Goal: Obtain resource: Download file/media

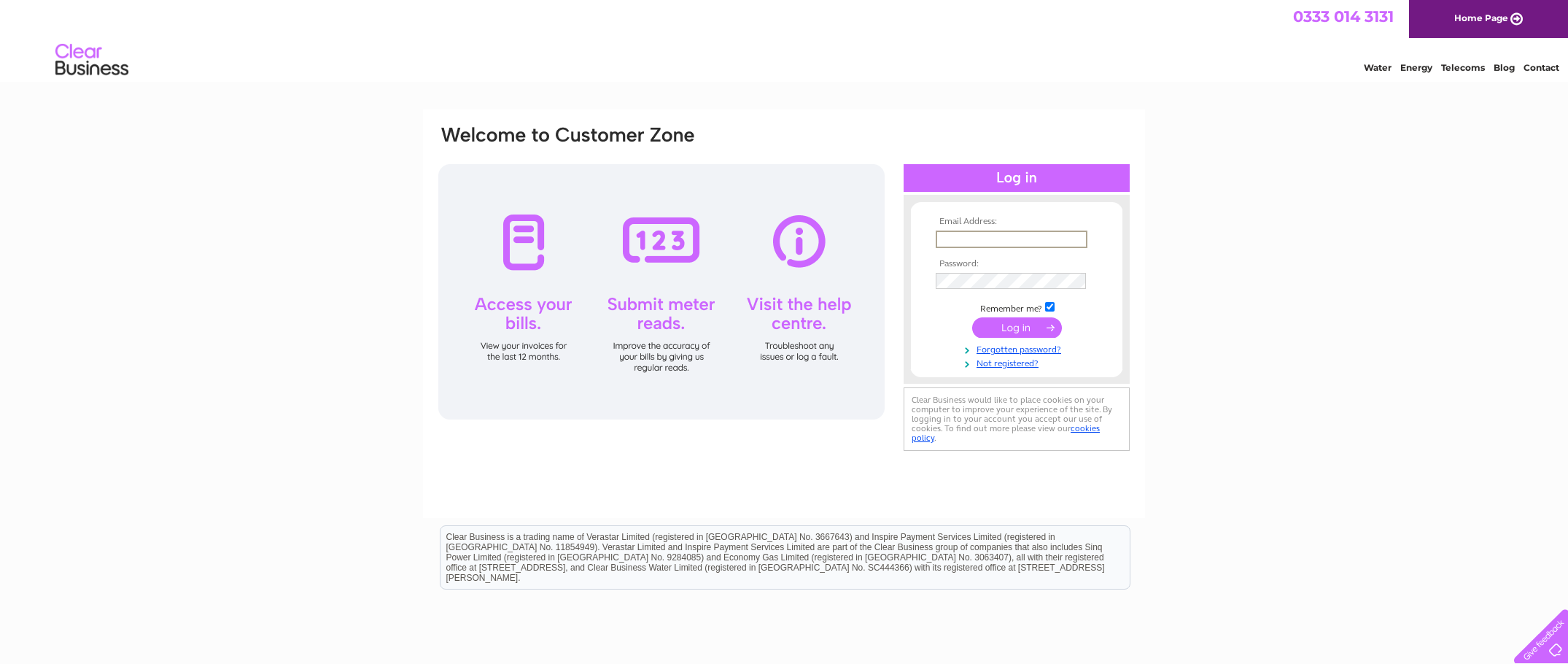
click at [960, 243] on input "text" at bounding box center [1011, 239] width 152 height 18
click at [1046, 238] on input "text" at bounding box center [1011, 239] width 152 height 18
type input "retail@wisepath.co.uk"
click at [972, 317] on input "submit" at bounding box center [1017, 327] width 90 height 20
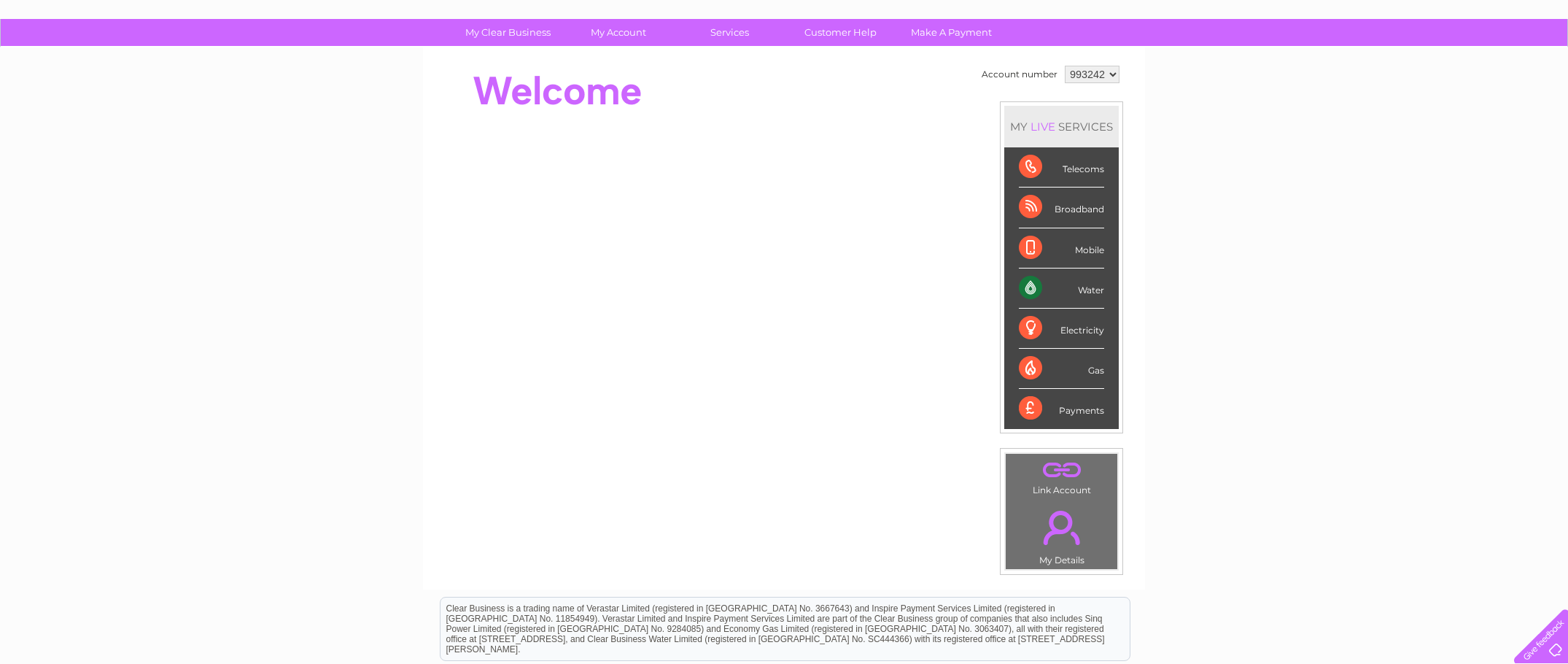
scroll to position [146, 0]
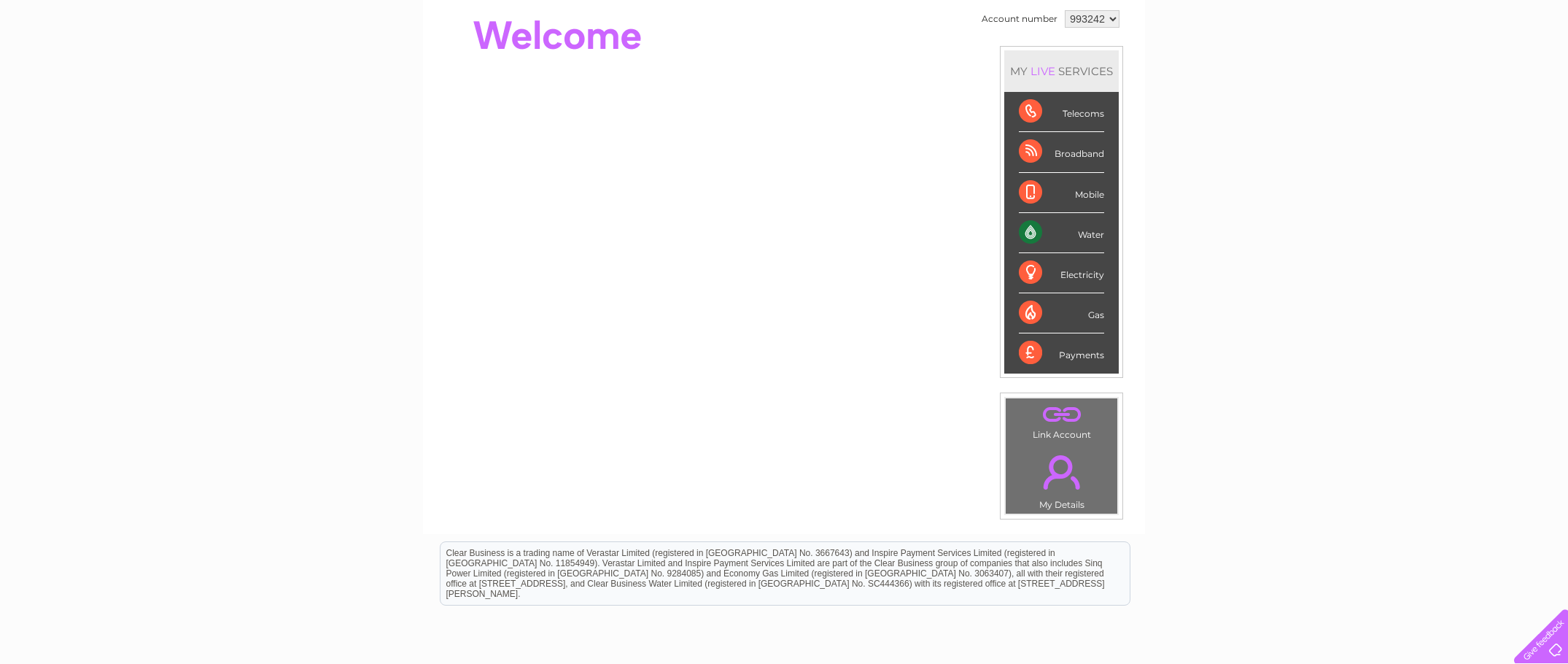
click at [1113, 19] on select "993242" at bounding box center [1092, 19] width 54 height 18
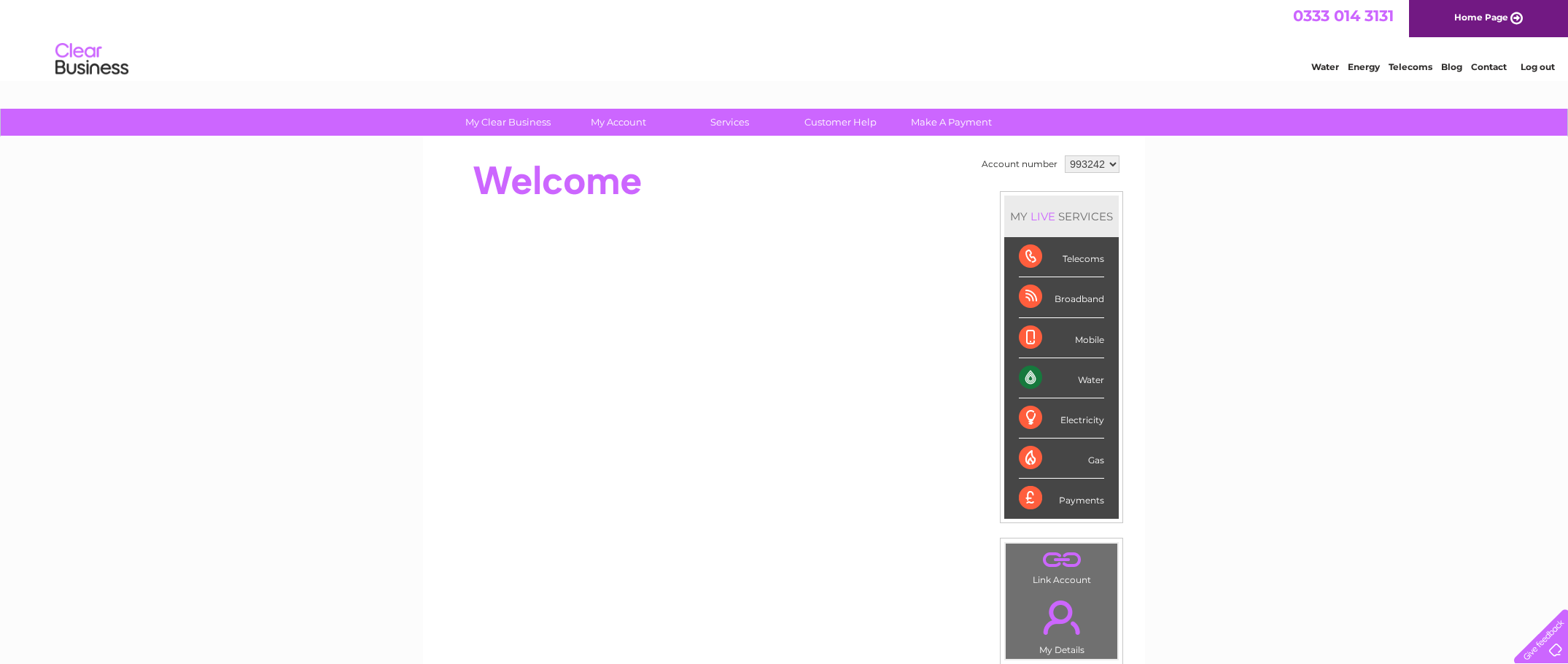
scroll to position [0, 0]
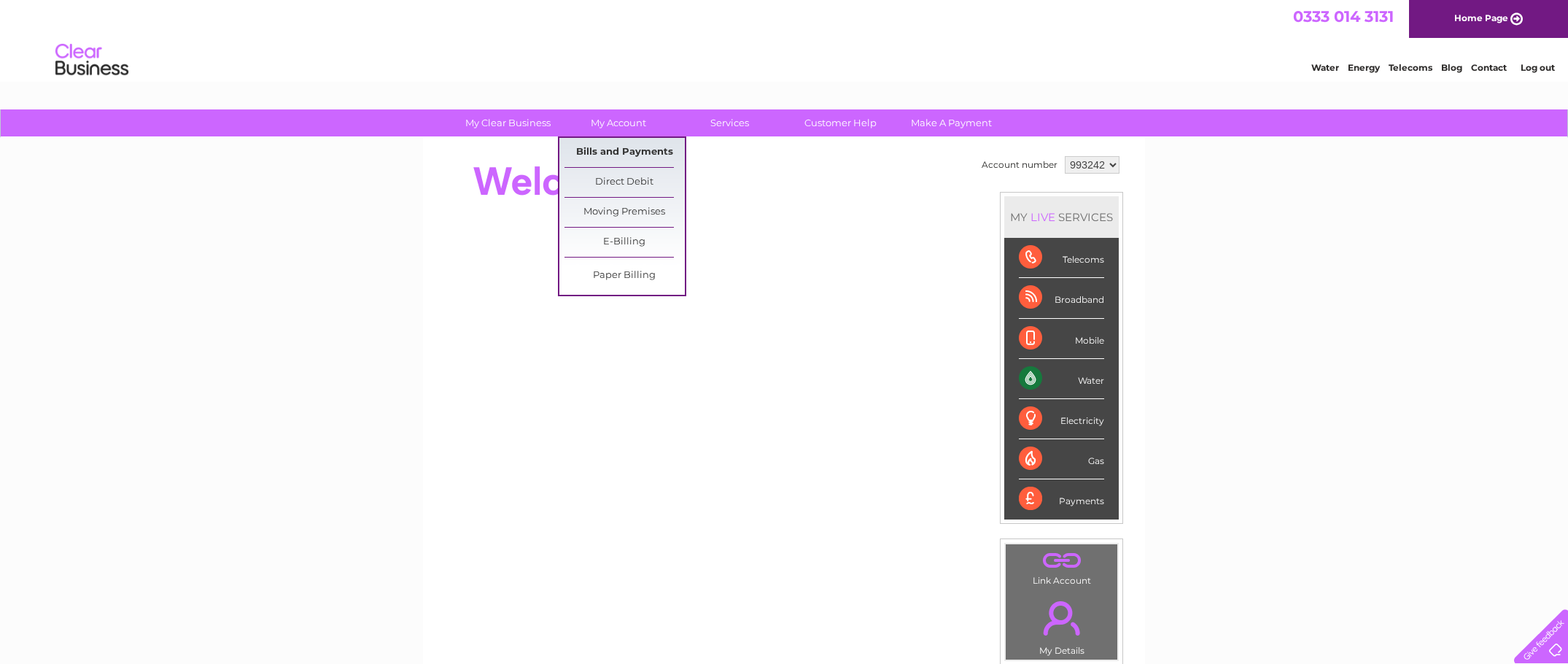
click at [655, 151] on link "Bills and Payments" at bounding box center [624, 152] width 120 height 29
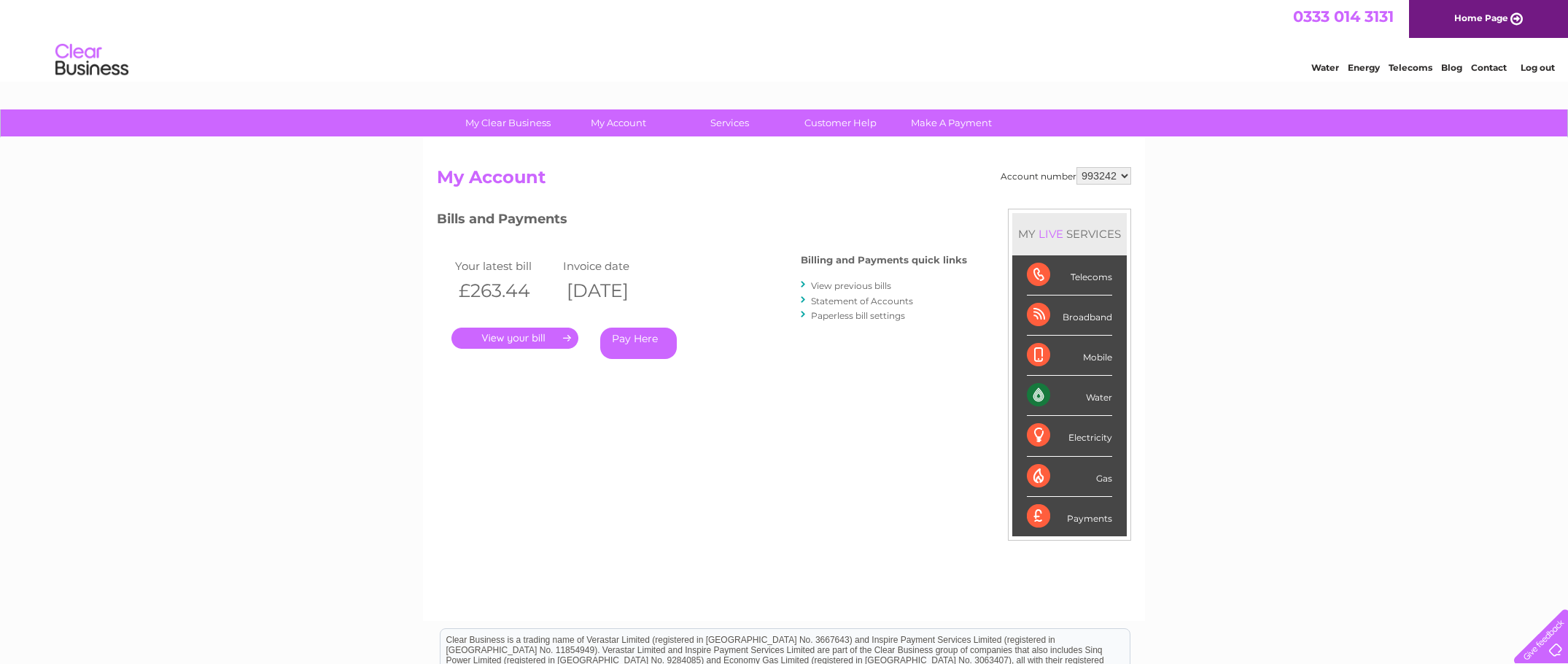
click at [833, 289] on link "View previous bills" at bounding box center [851, 285] width 80 height 11
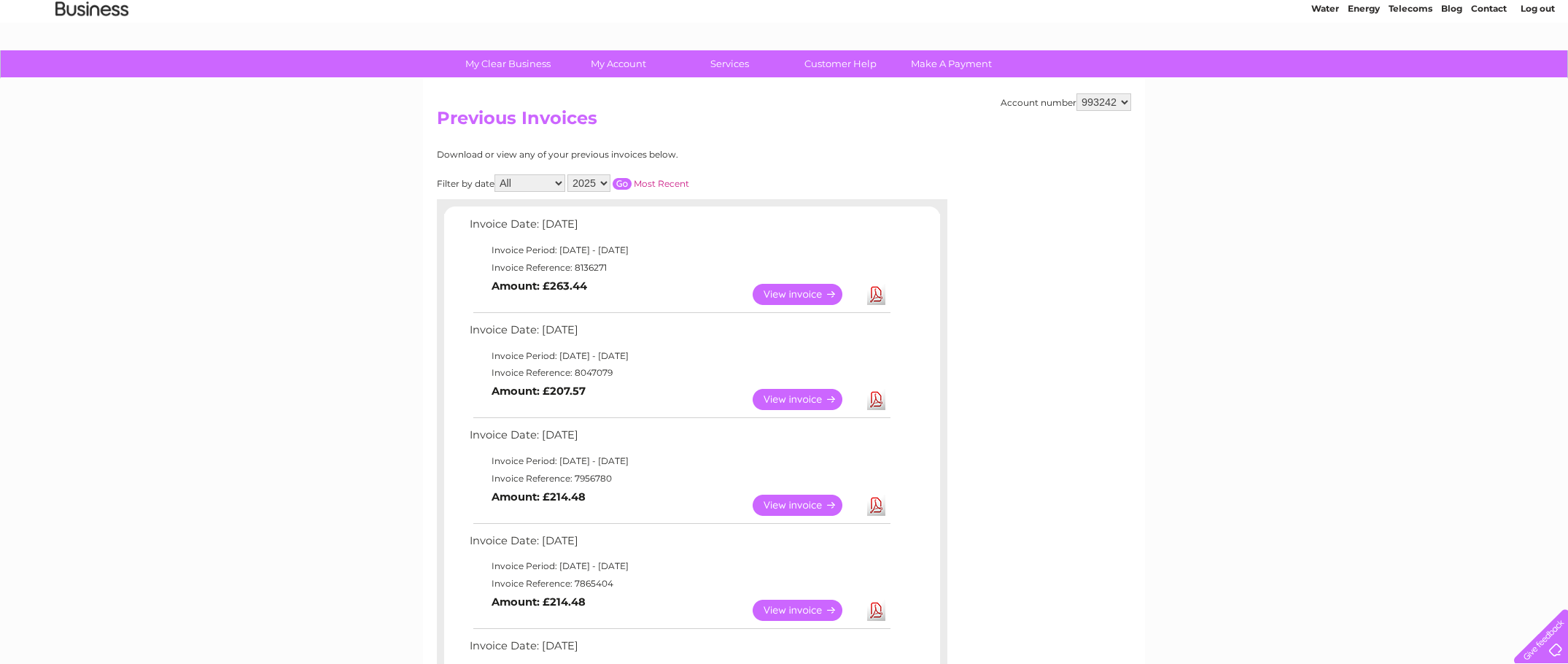
scroll to position [219, 0]
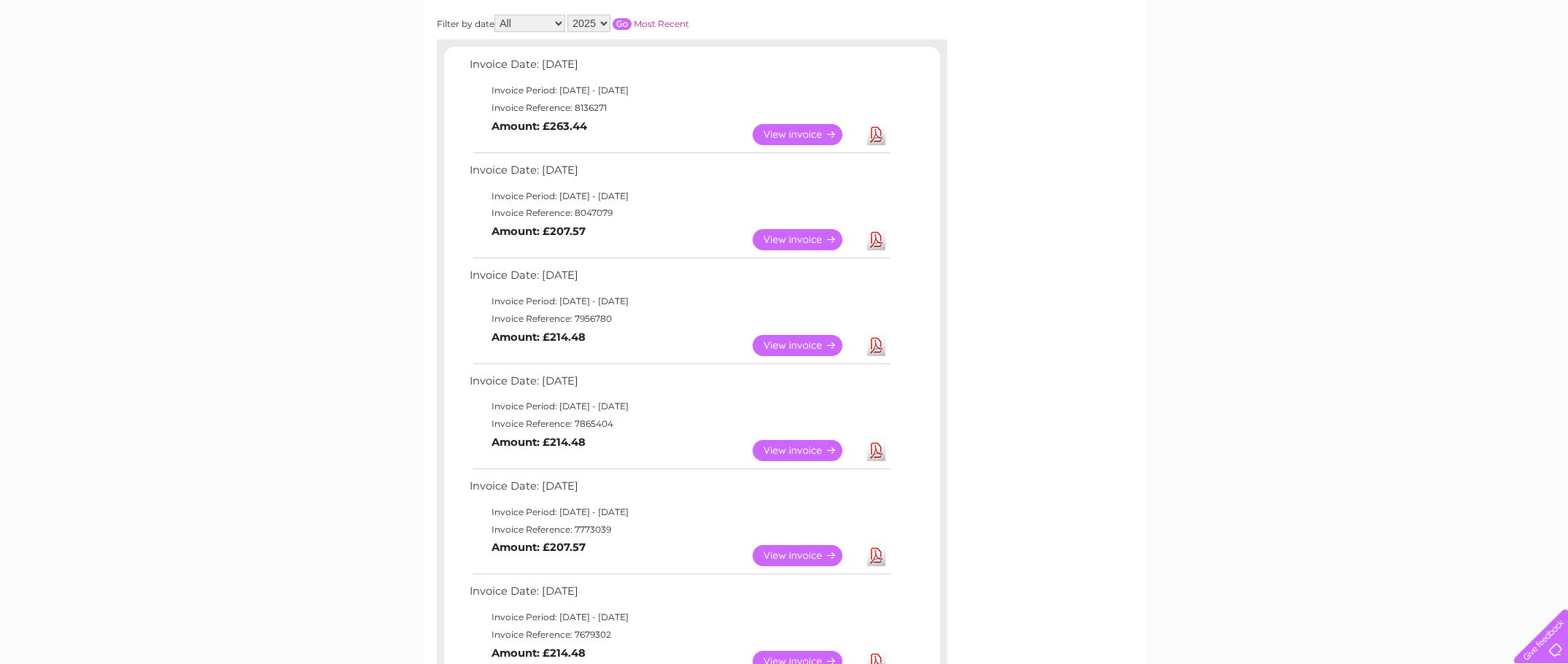
click at [797, 343] on link "View" at bounding box center [806, 345] width 107 height 21
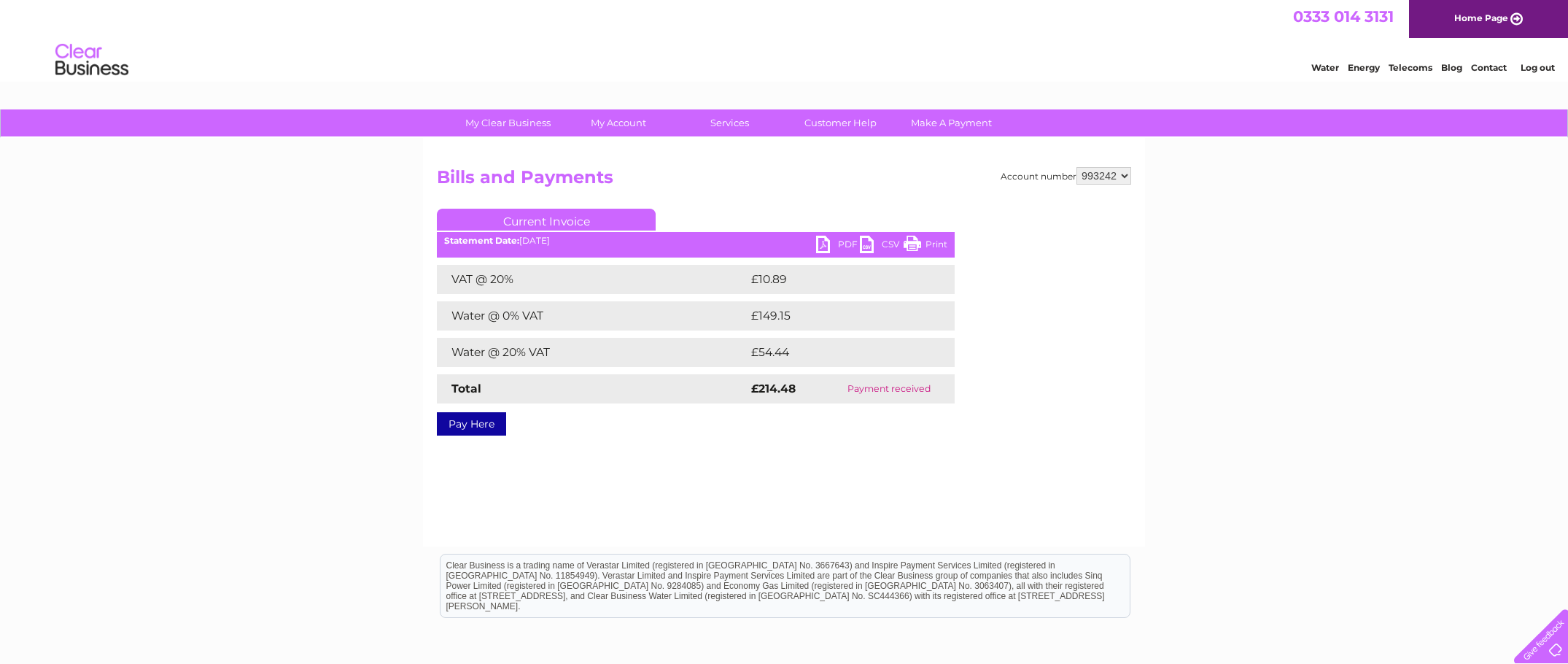
click at [818, 241] on link "PDF" at bounding box center [838, 246] width 44 height 21
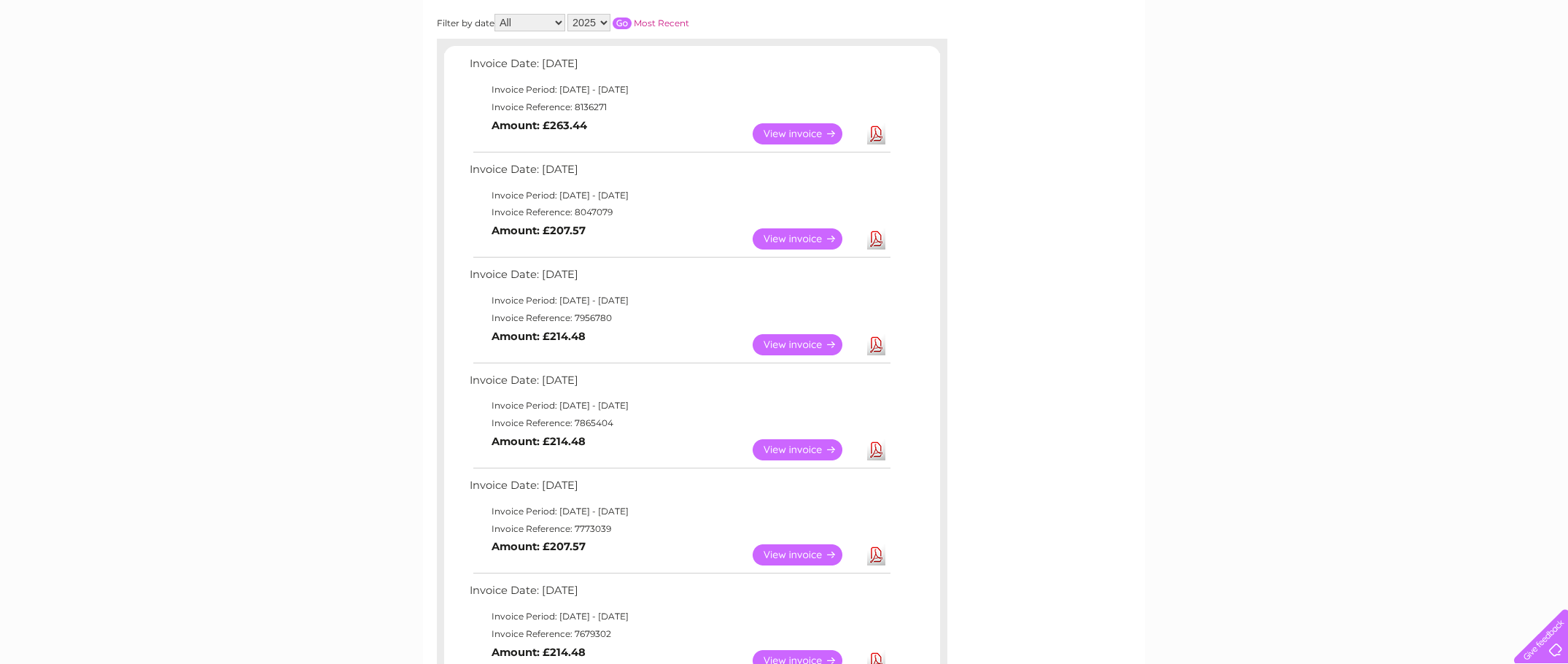
click at [801, 237] on link "View" at bounding box center [806, 239] width 107 height 21
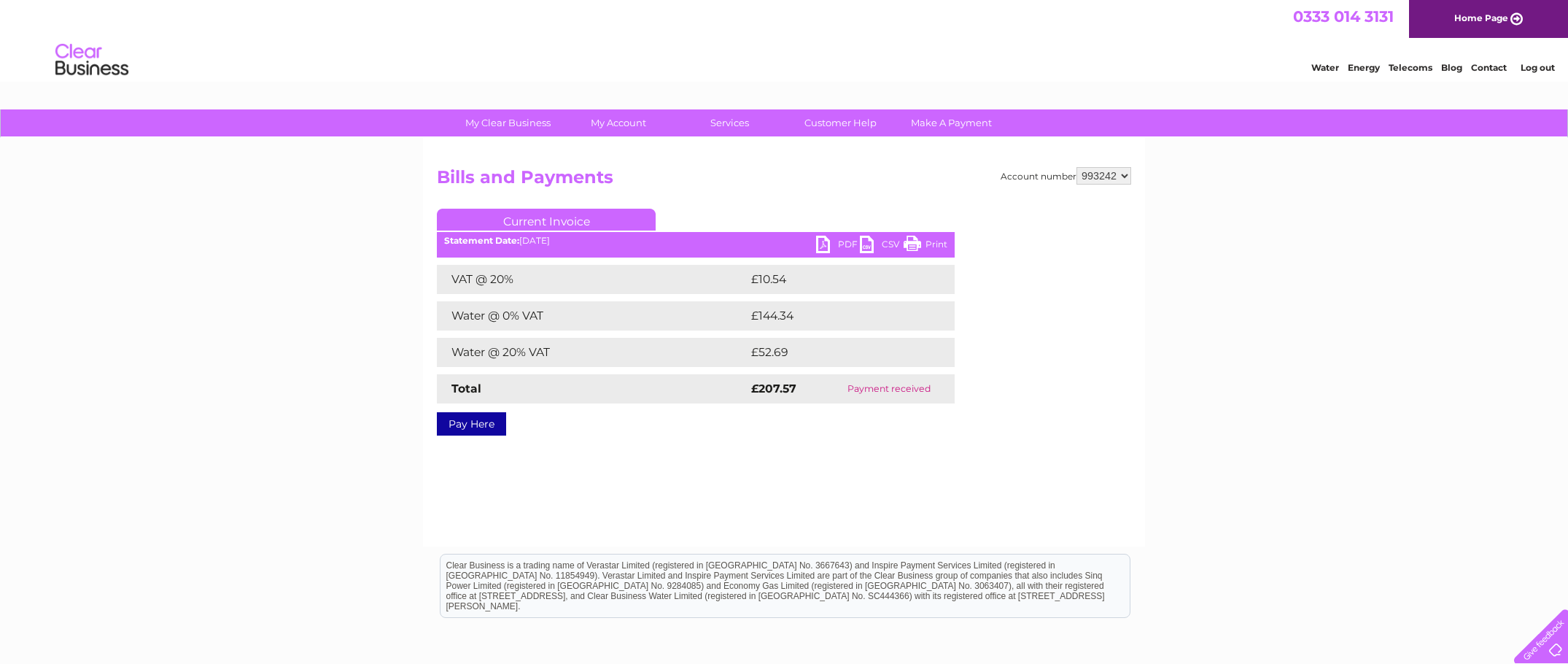
click at [821, 240] on link "PDF" at bounding box center [838, 246] width 44 height 21
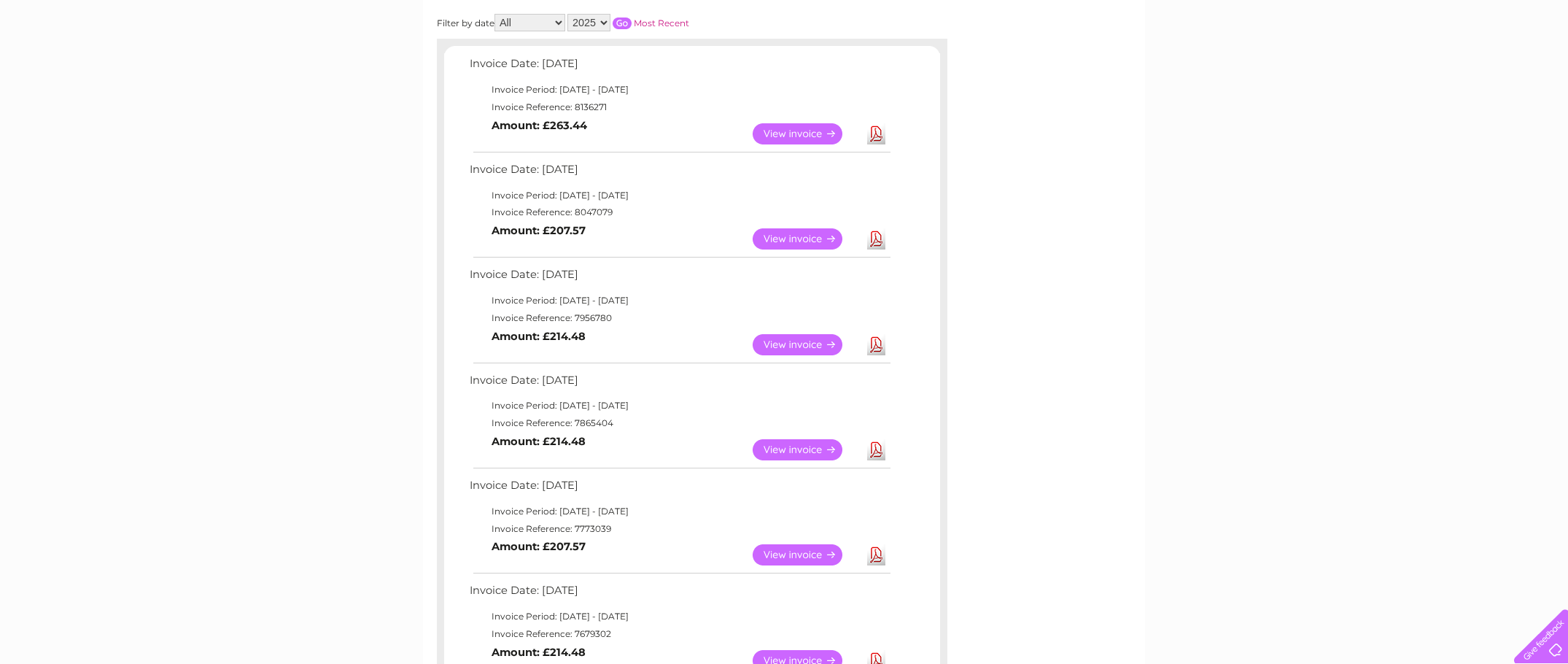
click at [787, 127] on link "View" at bounding box center [806, 134] width 107 height 21
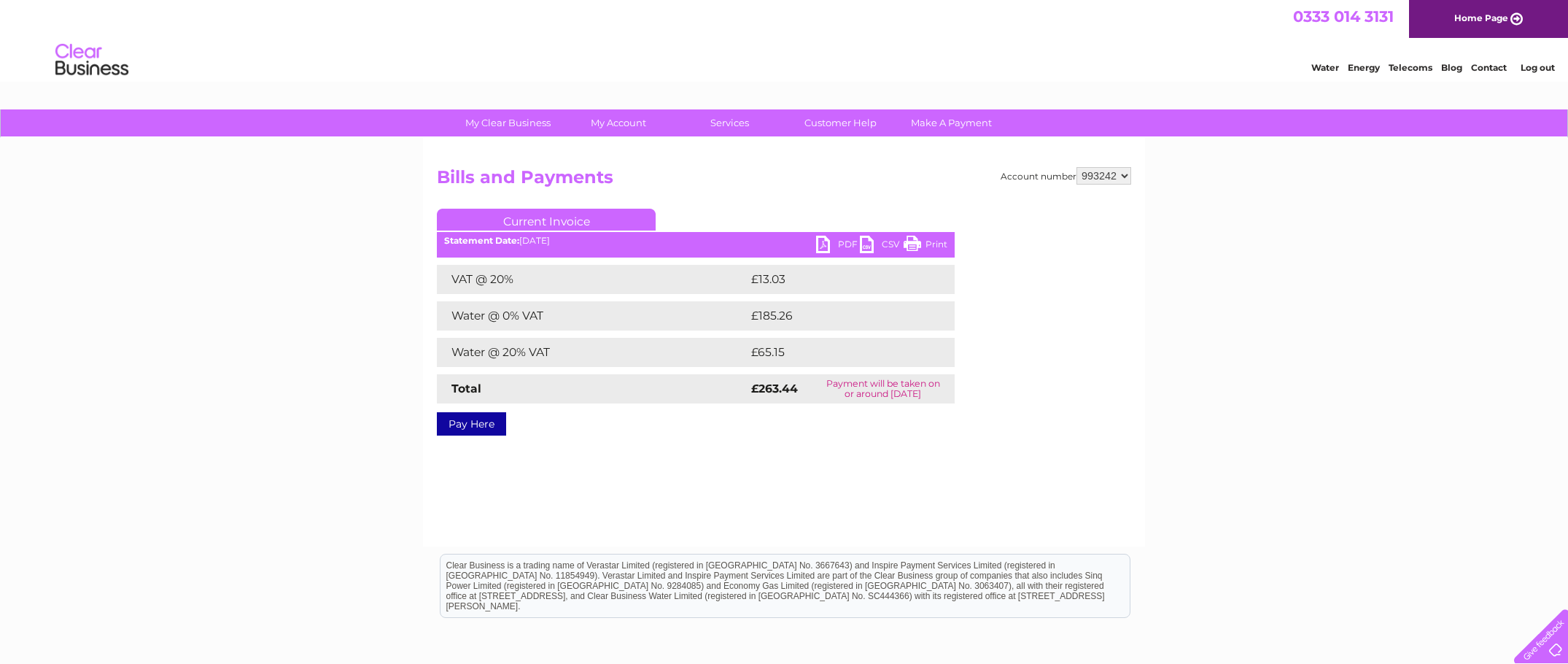
click at [833, 244] on link "PDF" at bounding box center [838, 246] width 44 height 21
click at [827, 241] on link "PDF" at bounding box center [838, 246] width 44 height 21
